Goal: Information Seeking & Learning: Learn about a topic

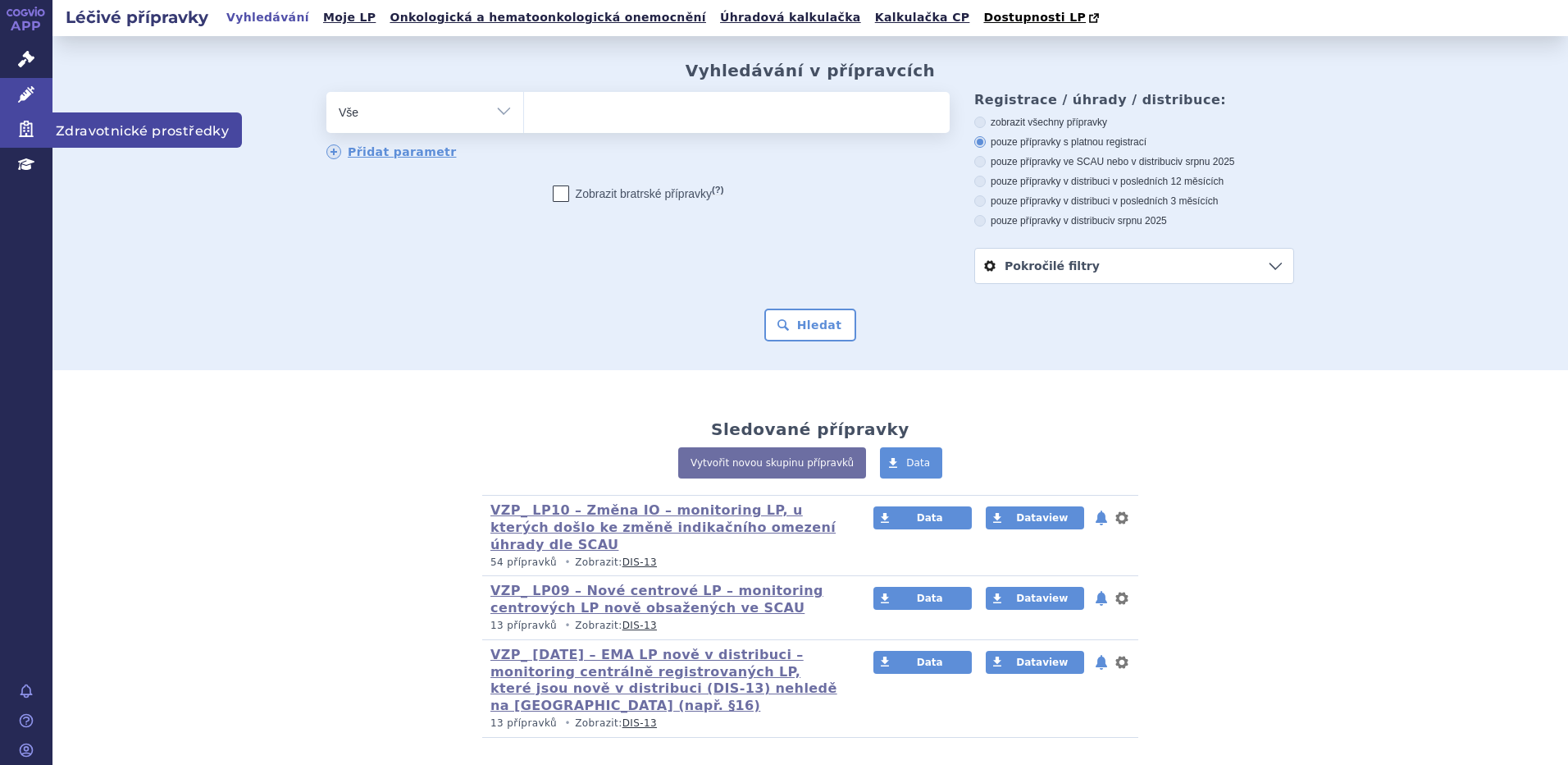
click at [111, 131] on span "Zdravotnické prostředky" at bounding box center [147, 130] width 190 height 34
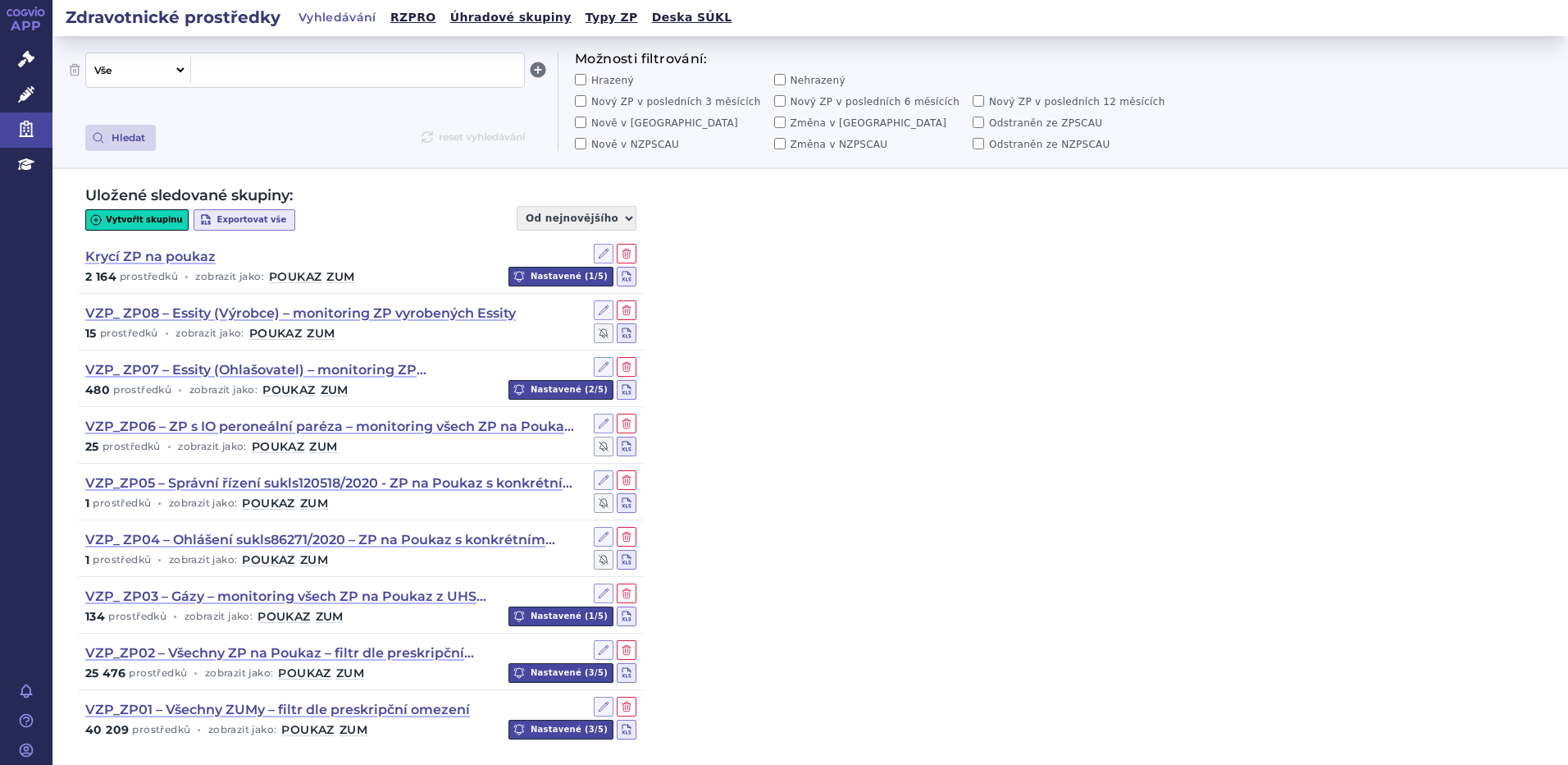
click at [301, 68] on span at bounding box center [357, 70] width 320 height 21
click at [124, 139] on button "Hledat" at bounding box center [120, 137] width 70 height 27
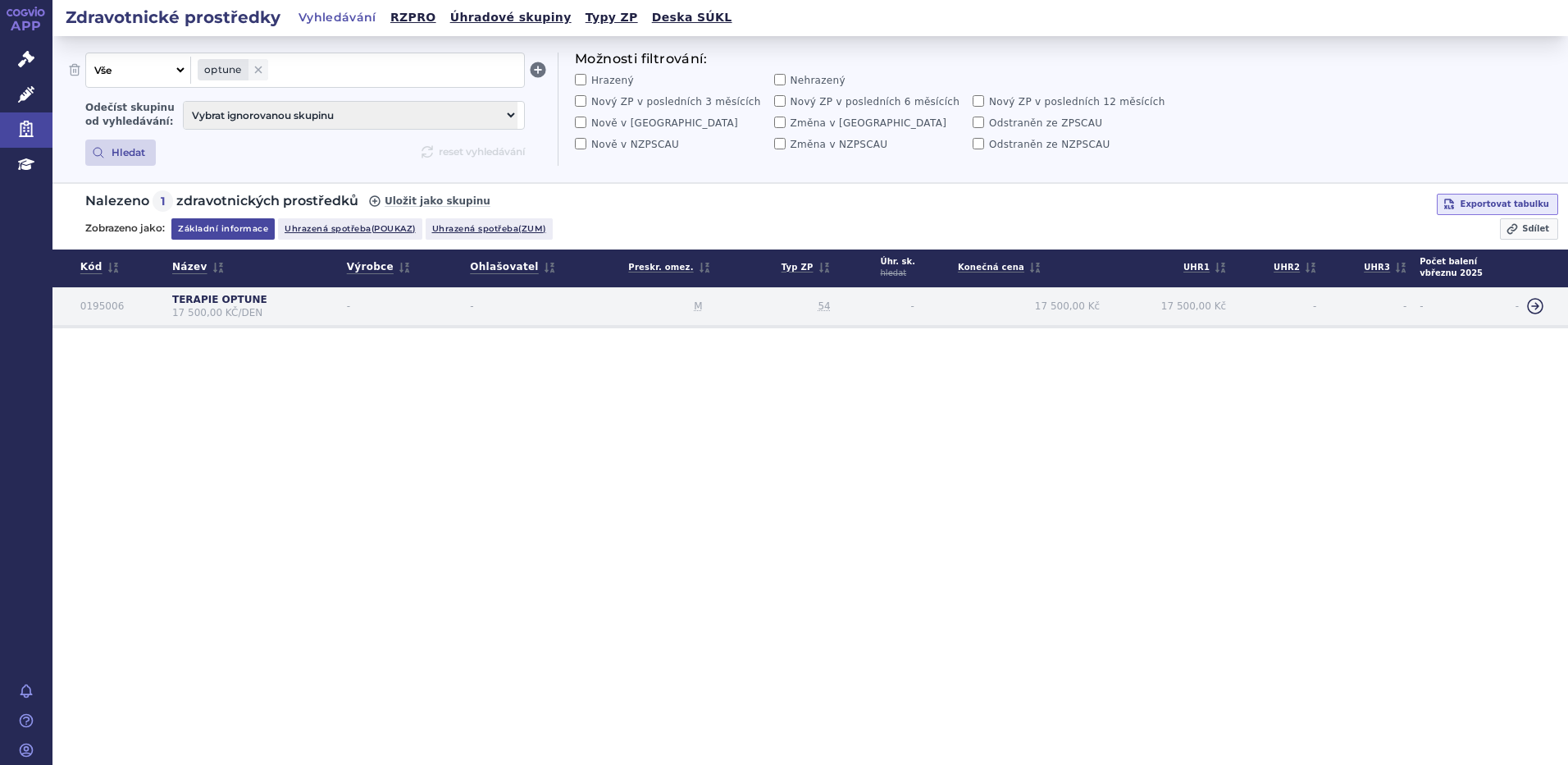
click at [225, 310] on span "17 500,00 KČ/DEN" at bounding box center [253, 313] width 161 height 14
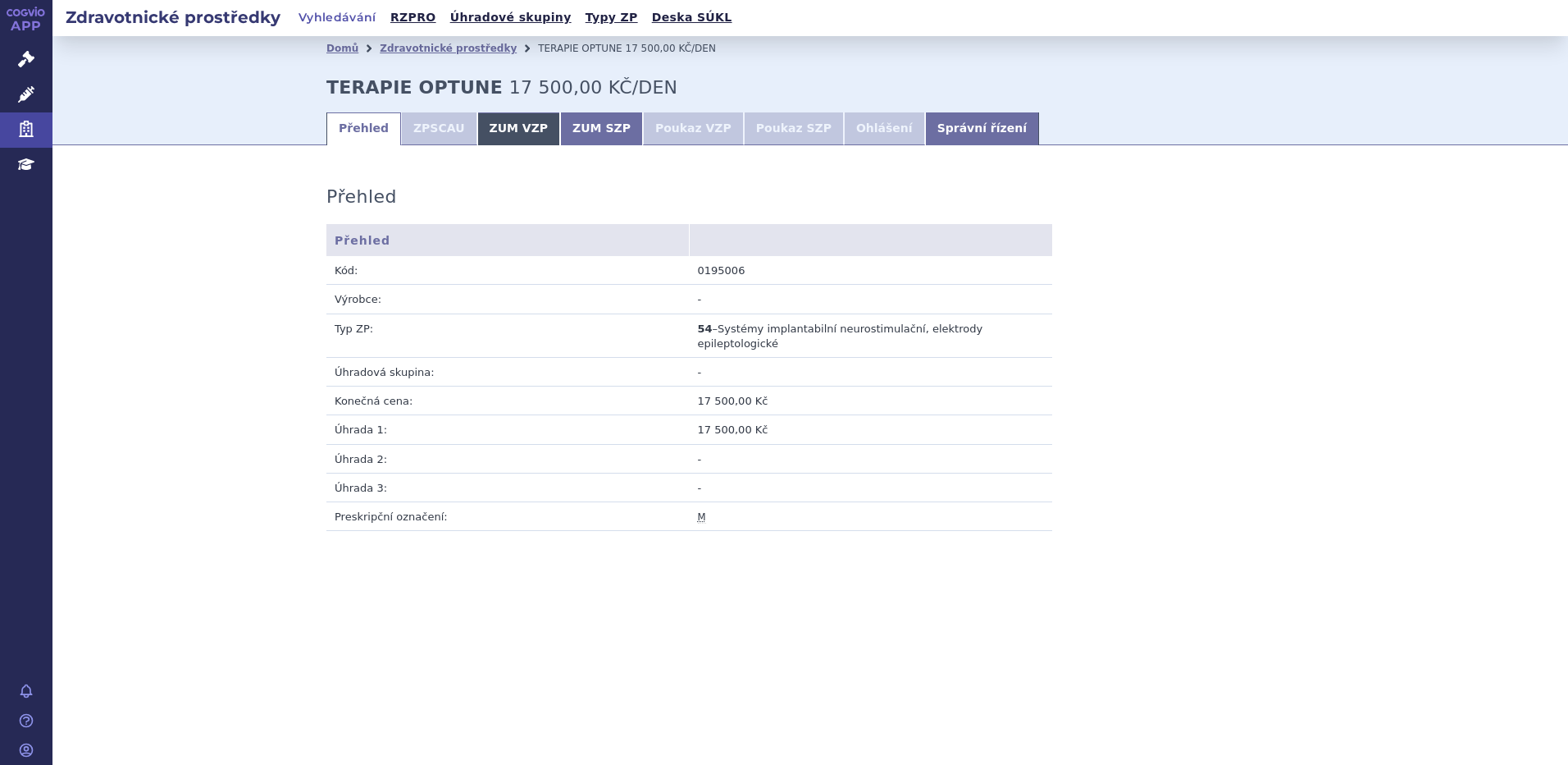
click at [521, 122] on link "ZUM VZP" at bounding box center [518, 129] width 83 height 33
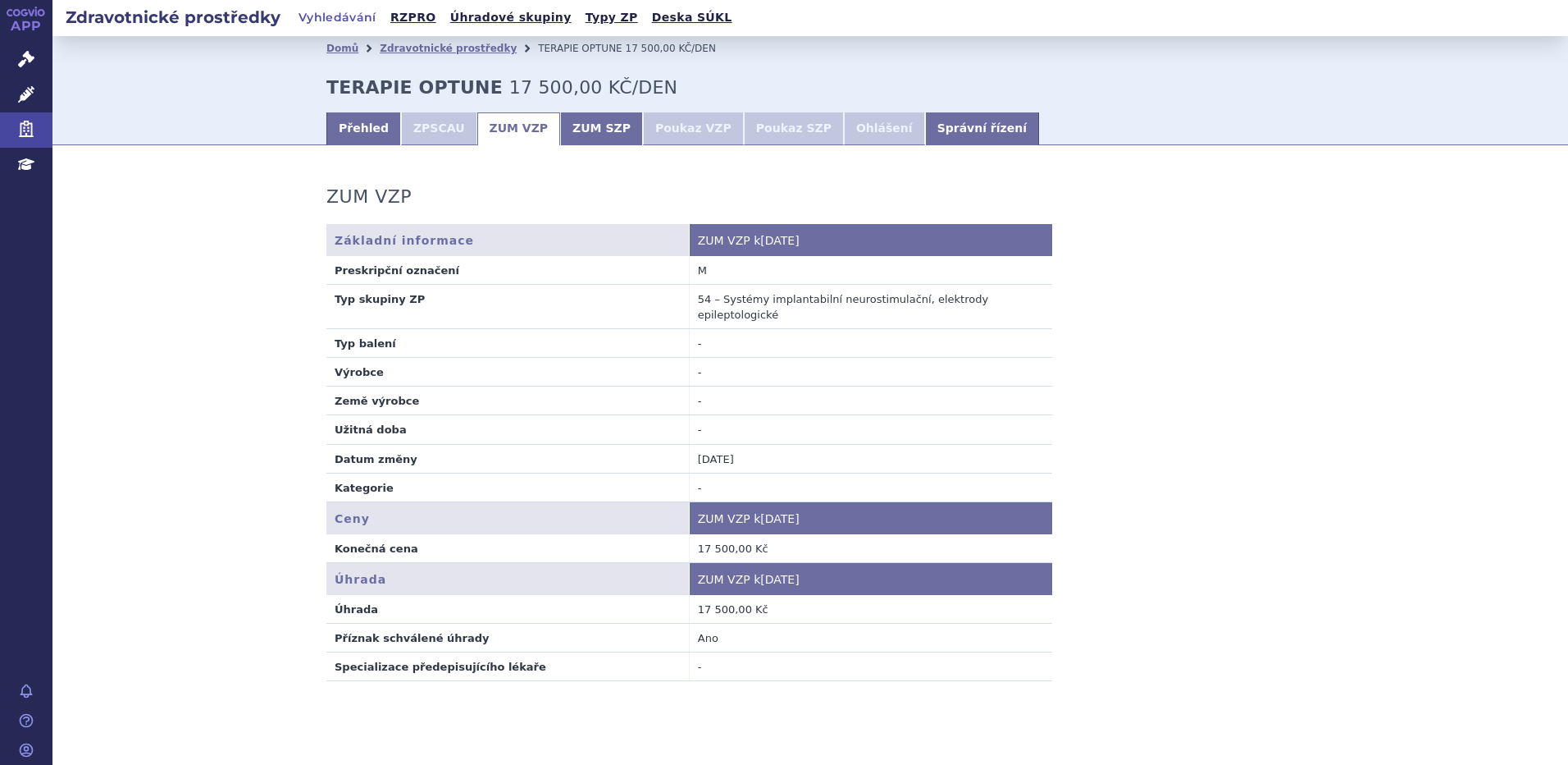
scroll to position [17, 0]
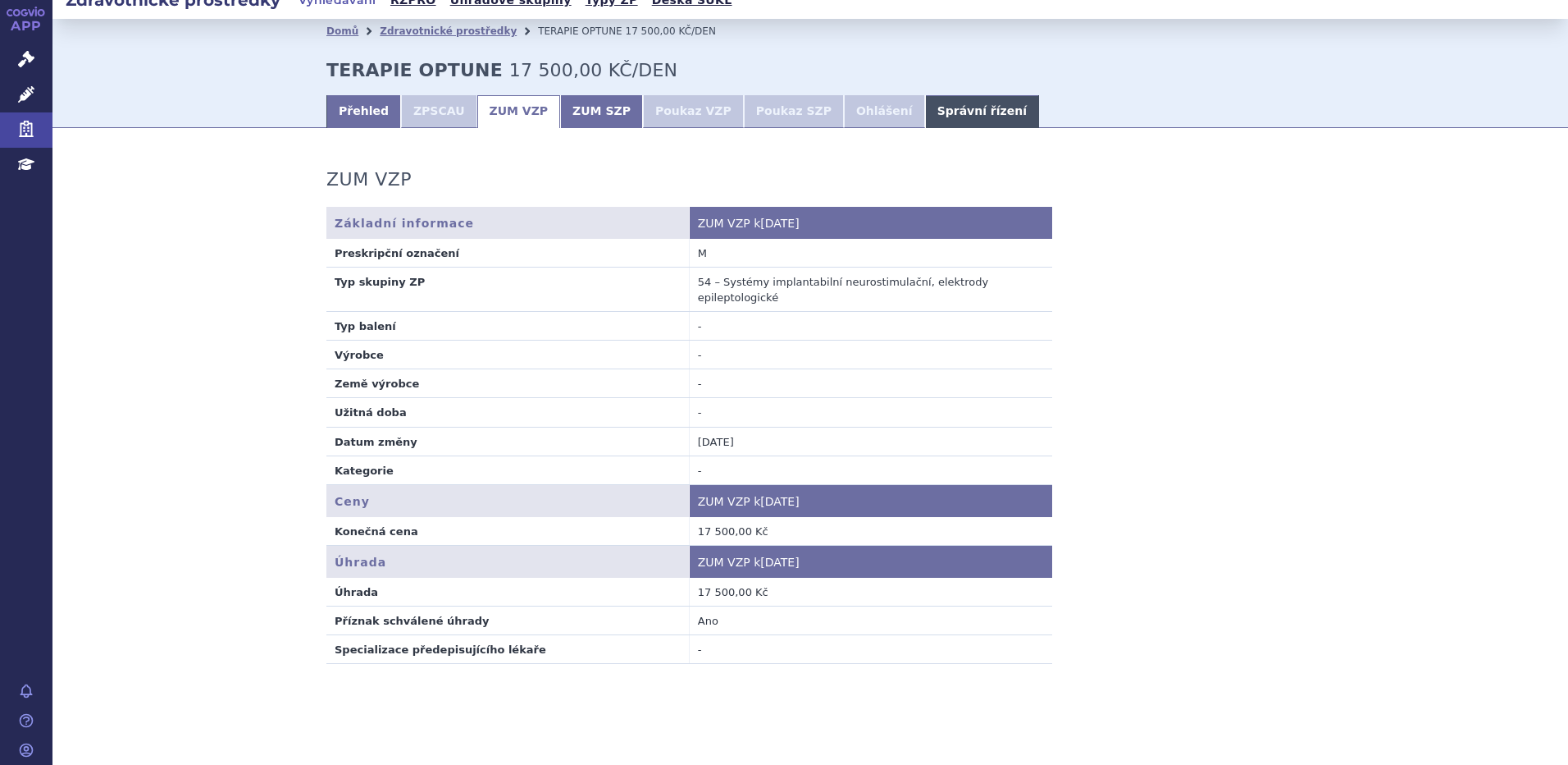
click at [925, 111] on link "Správní řízení" at bounding box center [982, 112] width 114 height 33
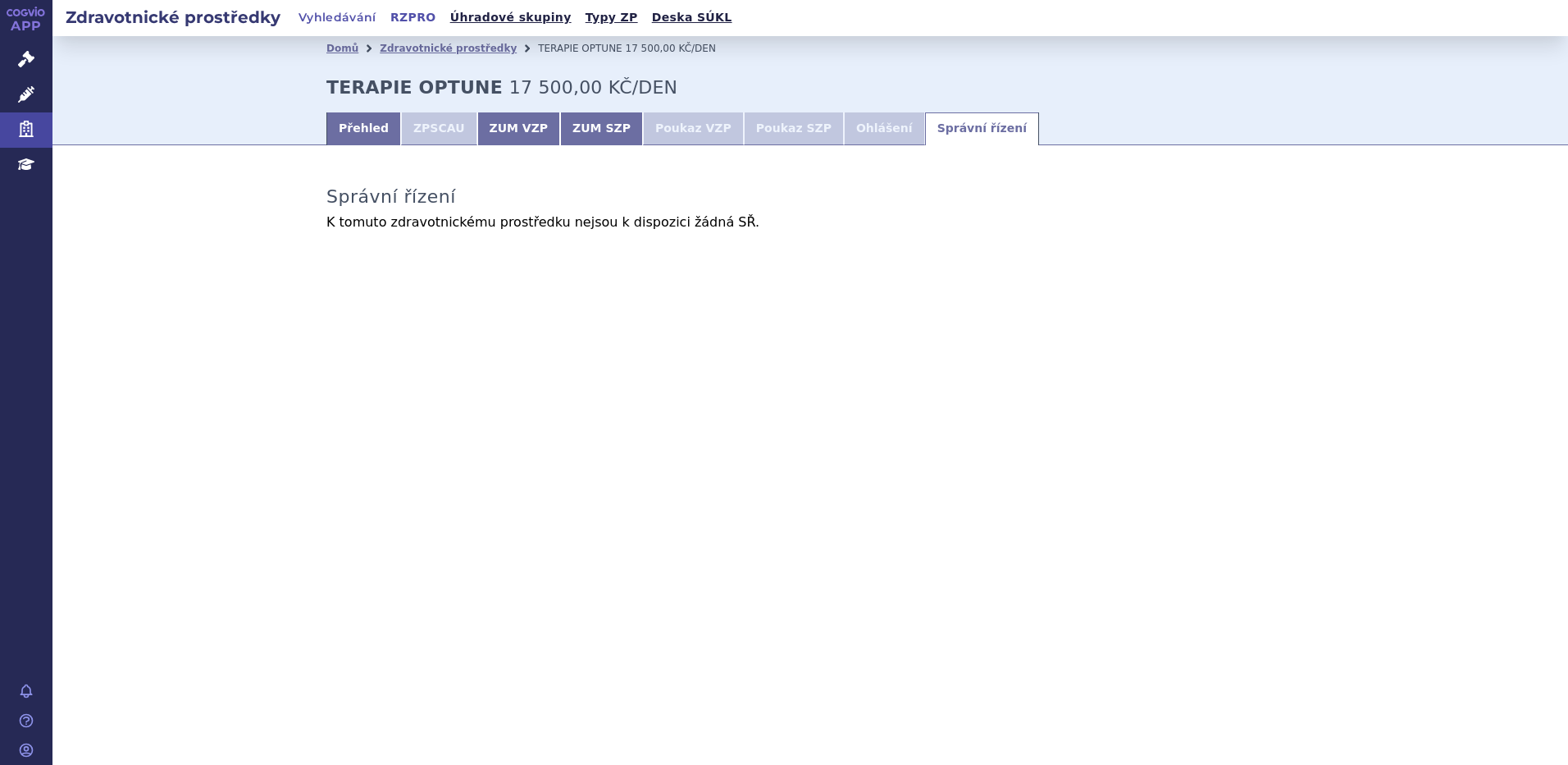
click at [401, 15] on link "RZPRO" at bounding box center [413, 18] width 56 height 22
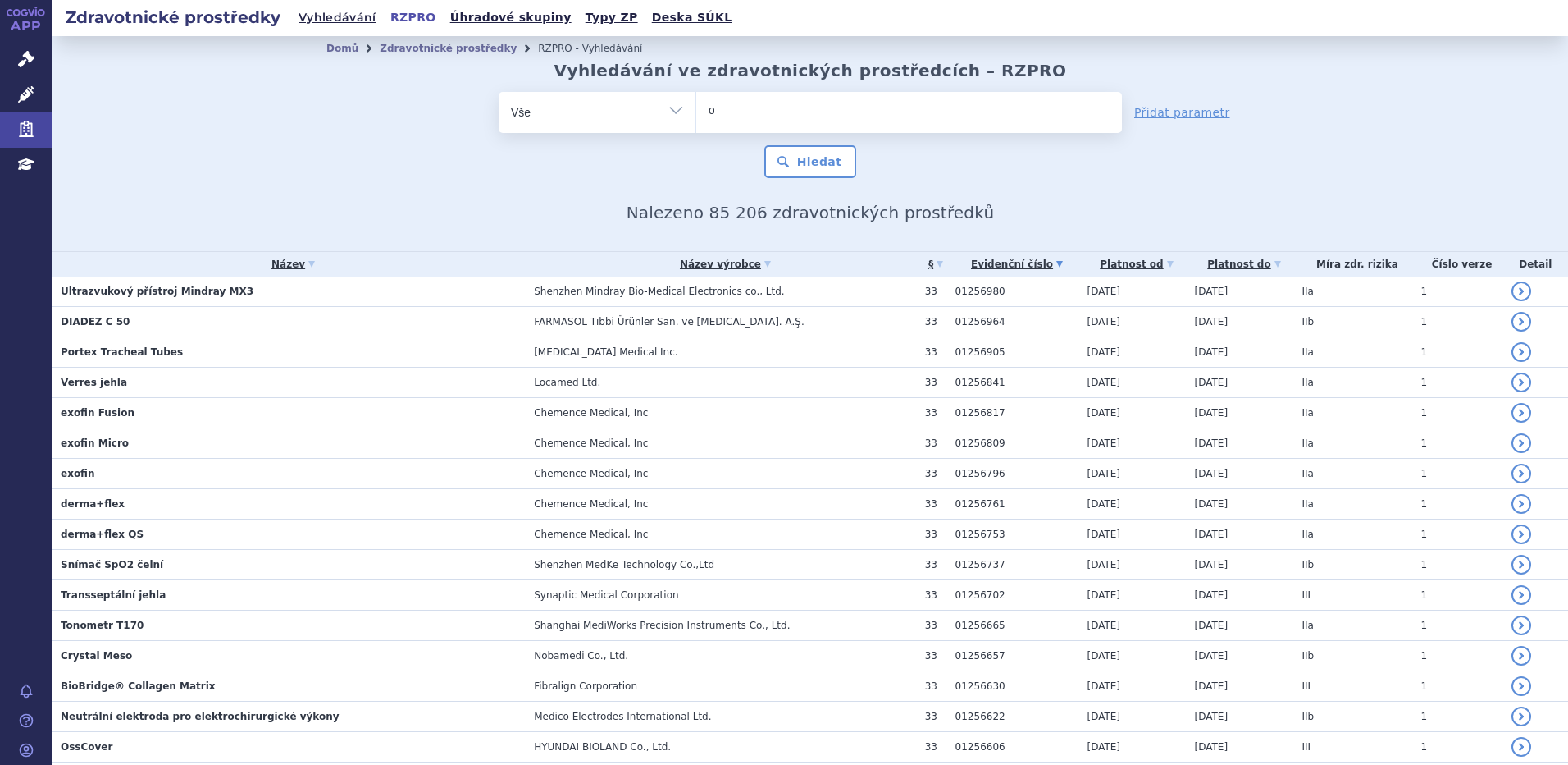
type input "op"
type input "opt"
type input "optu"
type input "optun"
type input "optune"
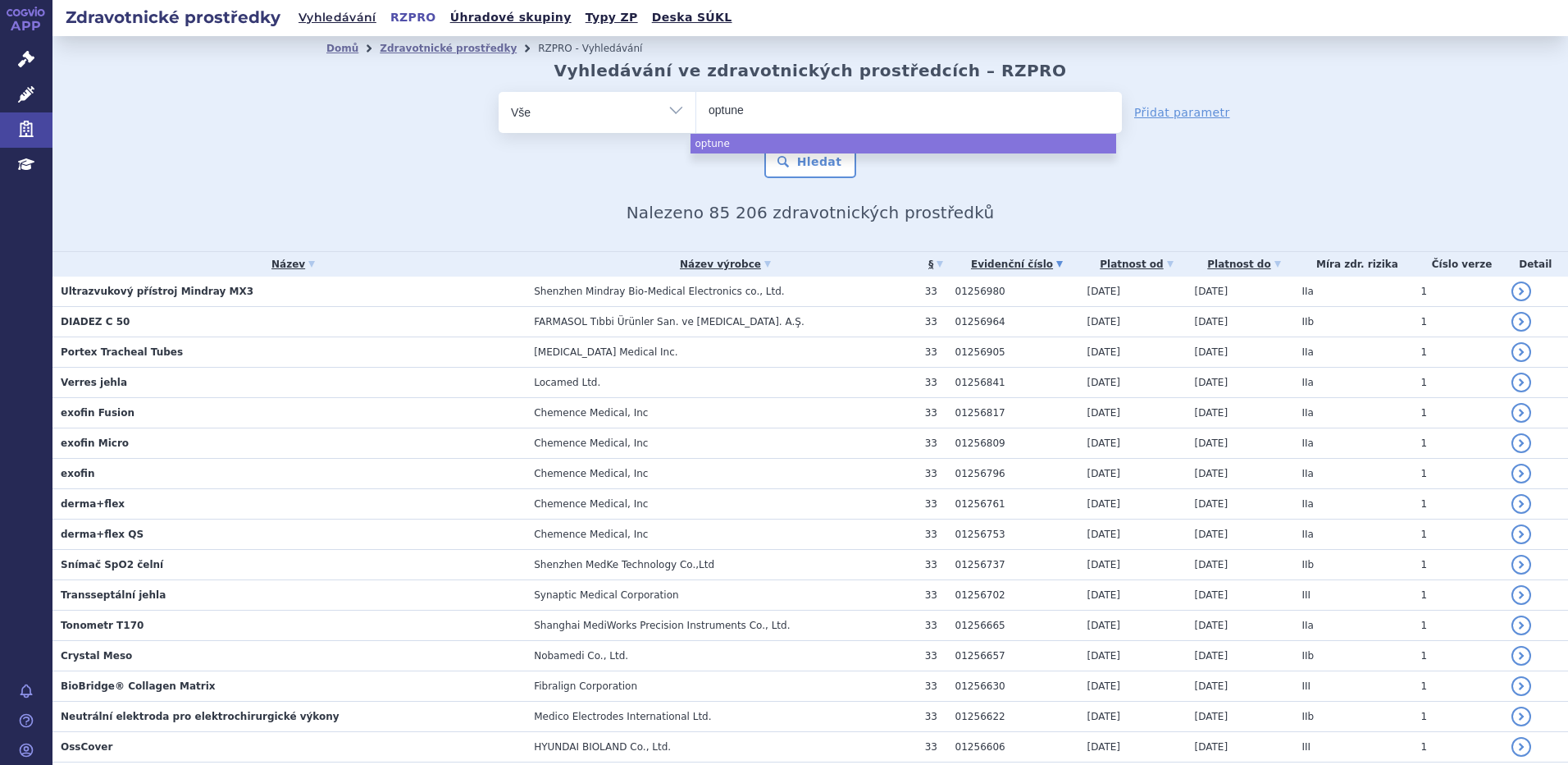
select select "optune"
click at [798, 167] on button "Hledat" at bounding box center [811, 161] width 93 height 33
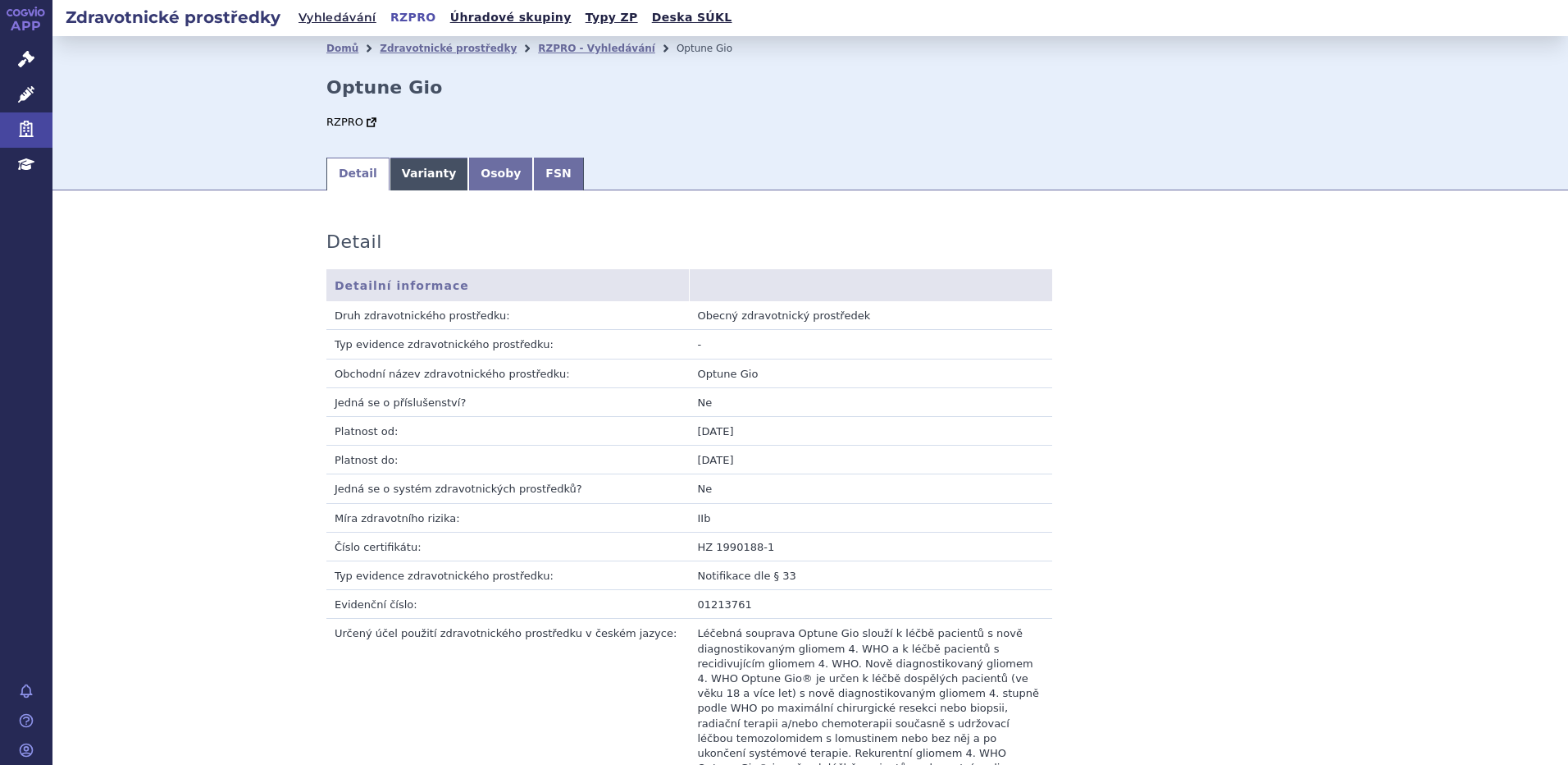
click at [415, 168] on link "Varianty" at bounding box center [429, 173] width 79 height 33
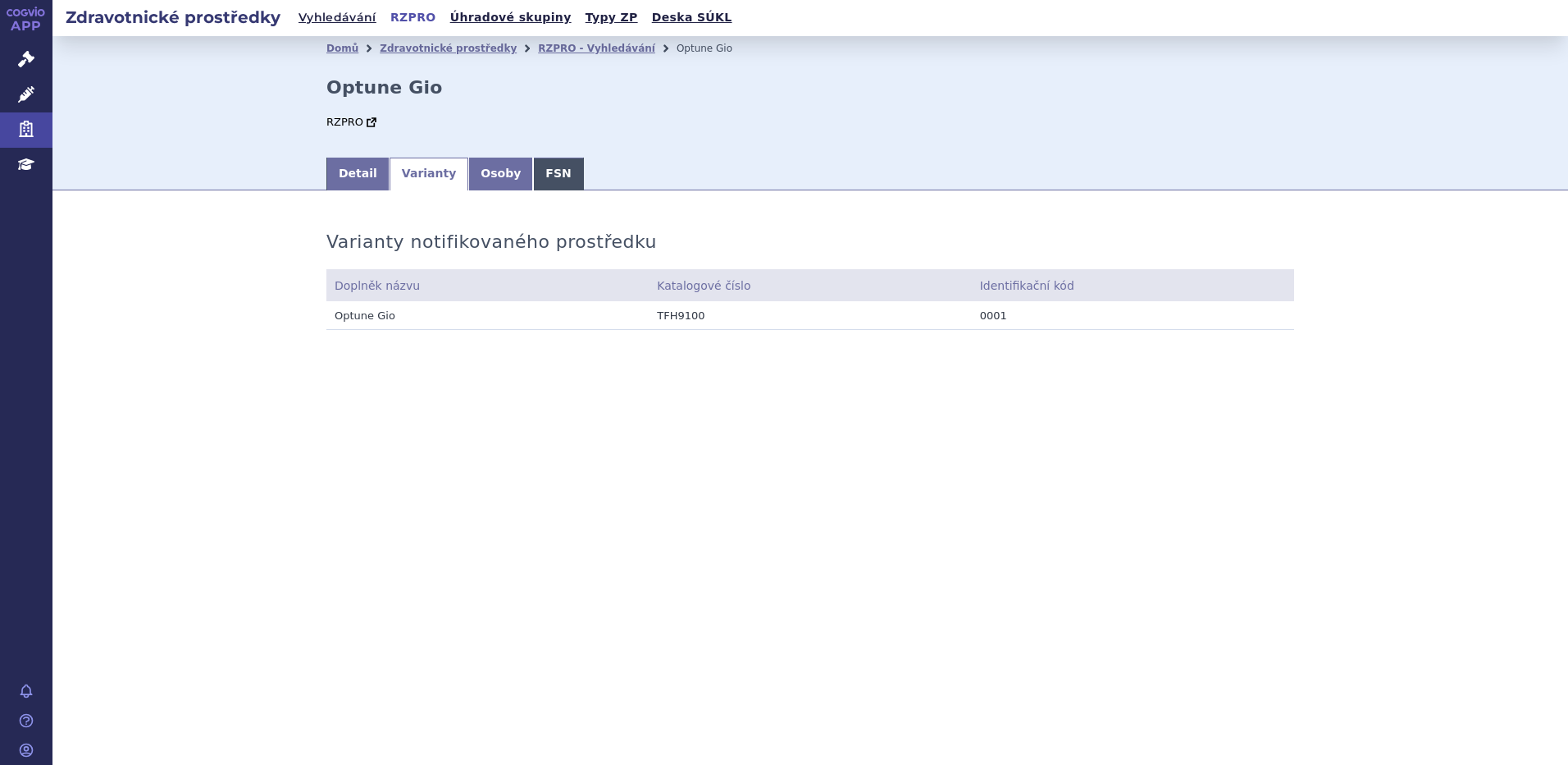
click at [554, 178] on link "FSN" at bounding box center [558, 173] width 50 height 33
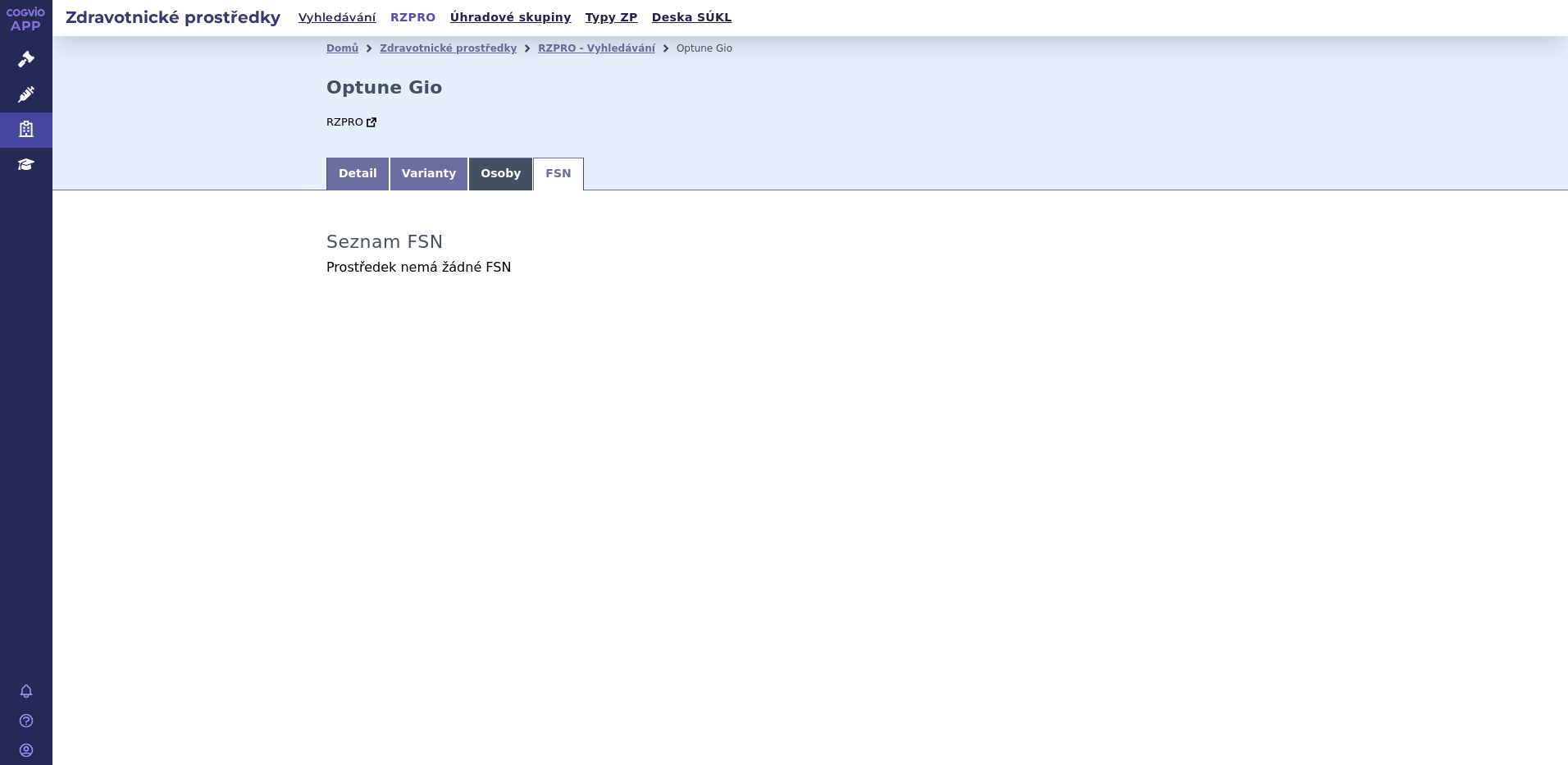
click at [478, 178] on link "Osoby" at bounding box center [500, 173] width 64 height 33
click at [451, 176] on link "Varianty" at bounding box center [429, 173] width 79 height 33
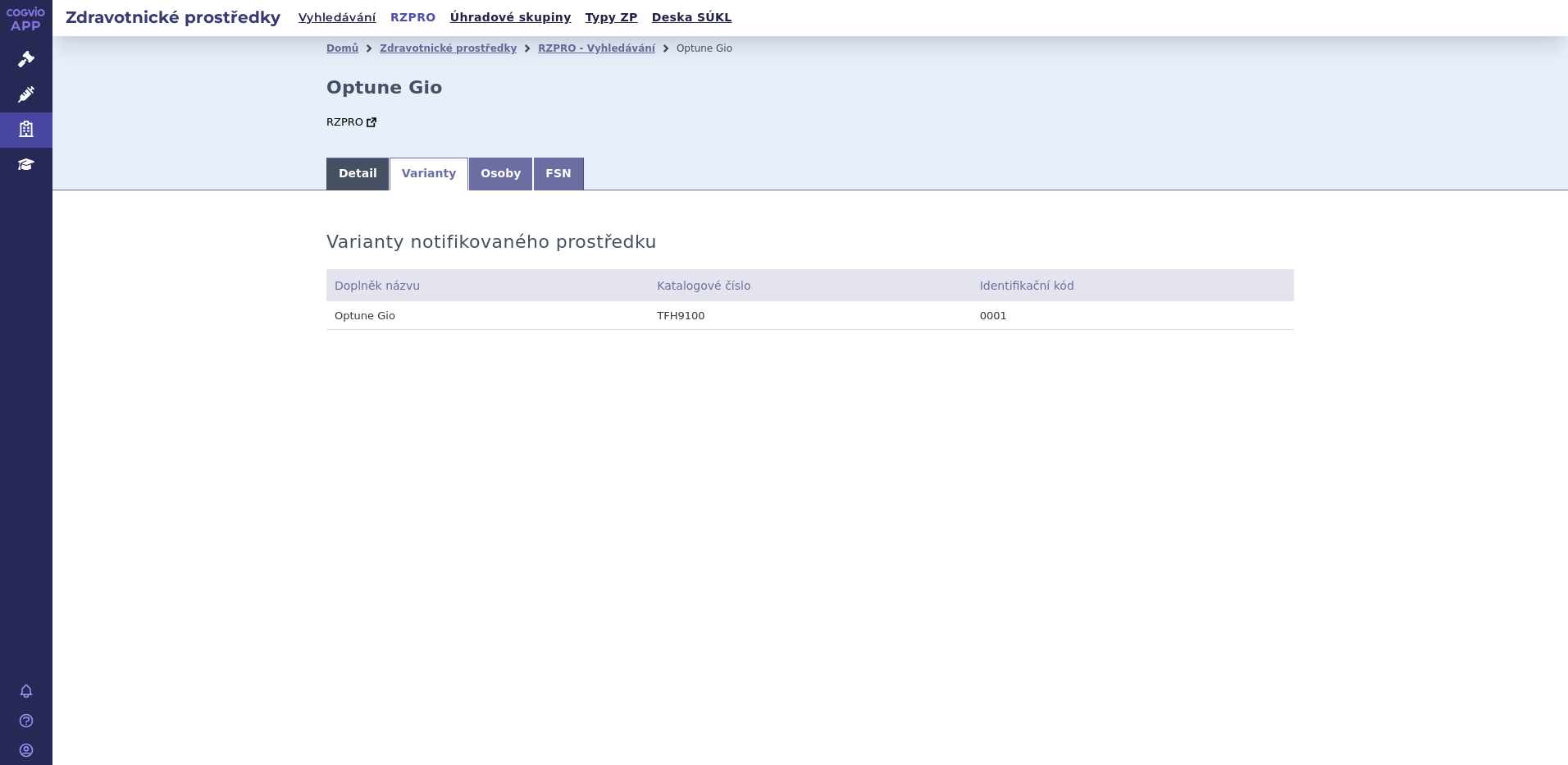
click at [342, 182] on link "Detail" at bounding box center [358, 173] width 64 height 33
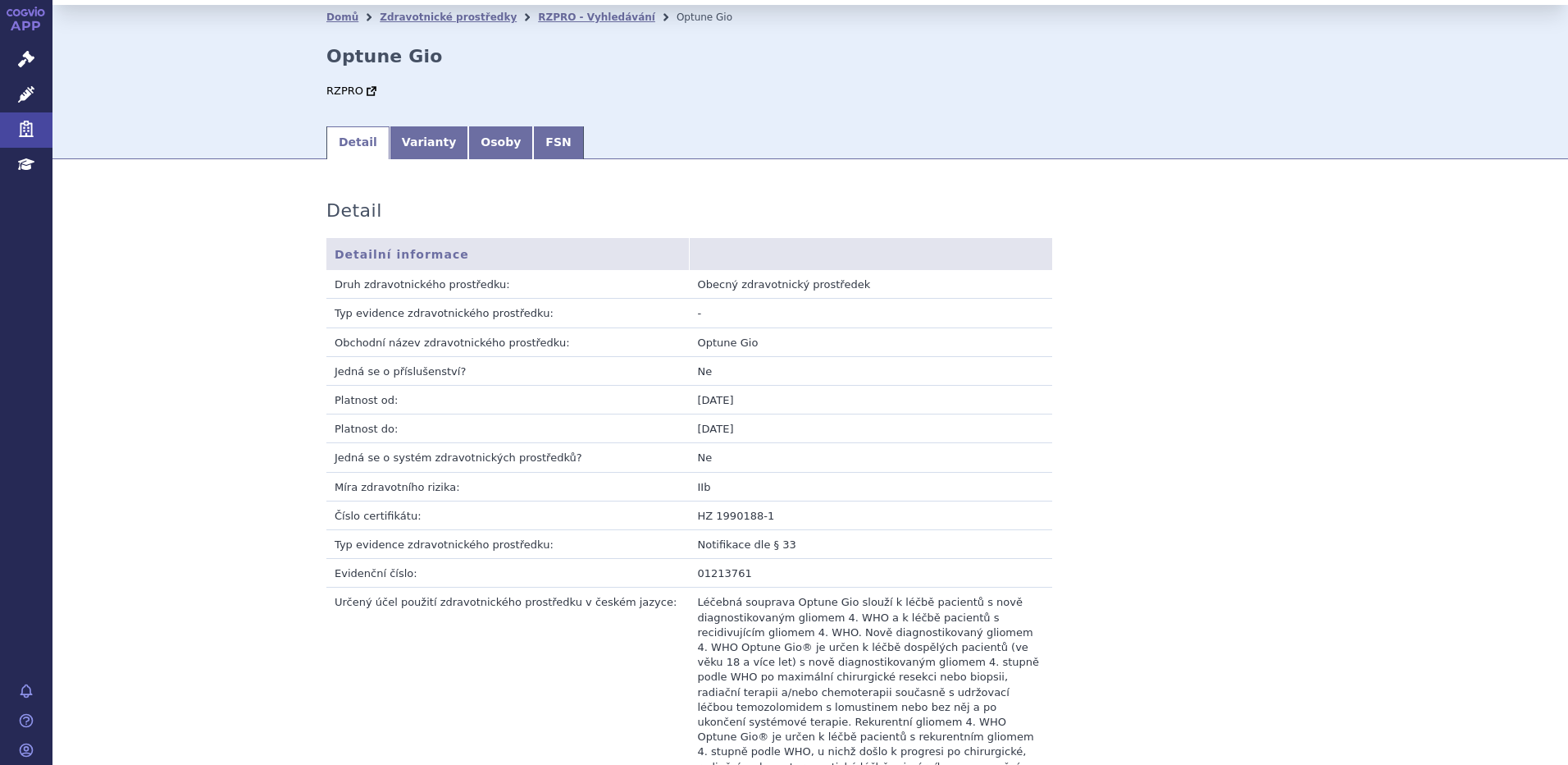
scroll to position [80, 0]
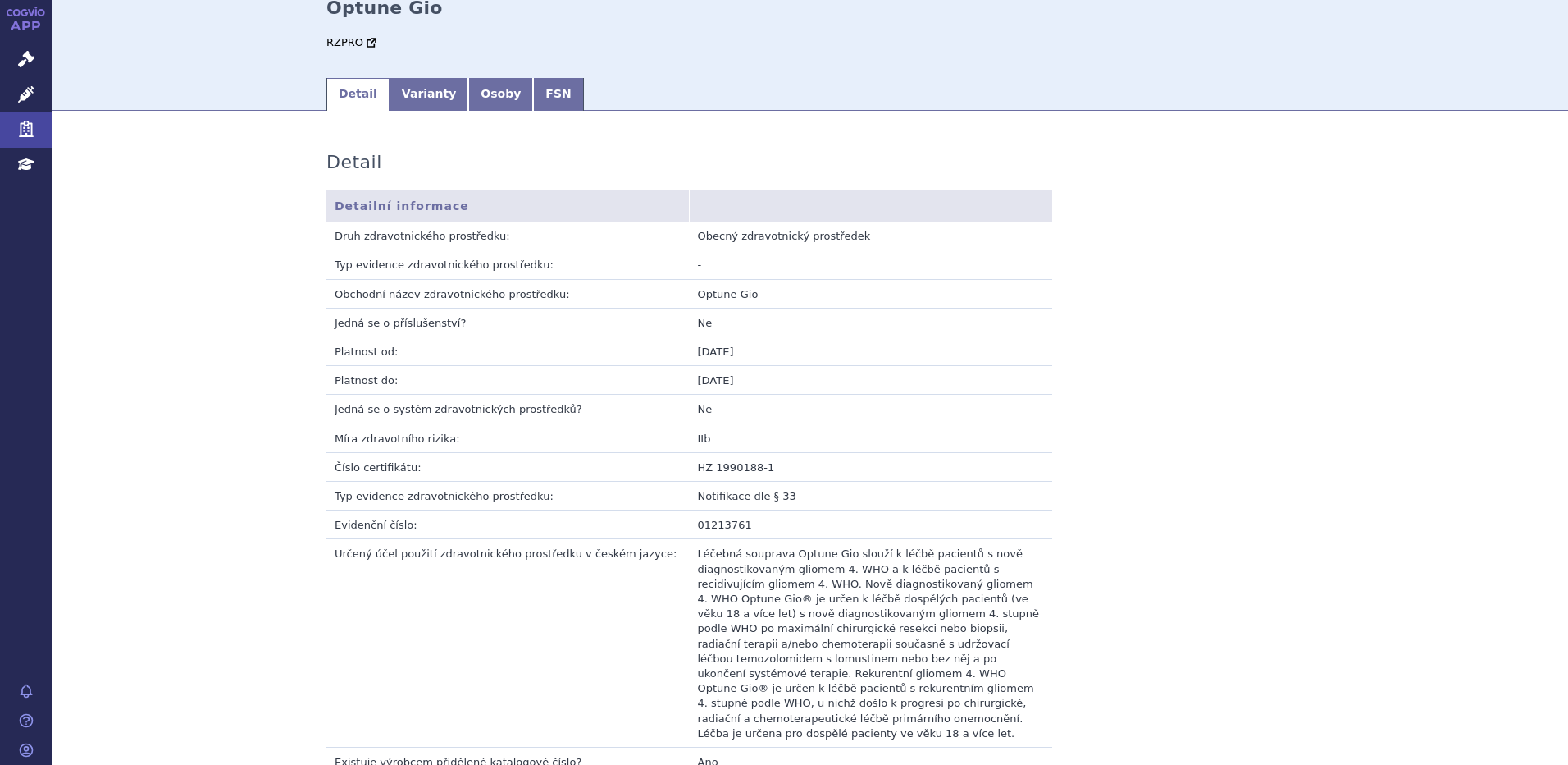
click at [371, 44] on icon at bounding box center [373, 40] width 6 height 6
